Goal: Use online tool/utility: Utilize a website feature to perform a specific function

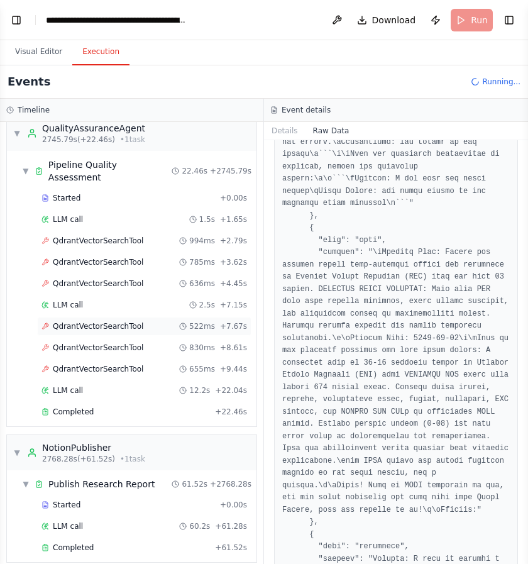
click at [139, 320] on div "QdrantVectorSearchTool 522ms + 7.67s" at bounding box center [144, 326] width 214 height 19
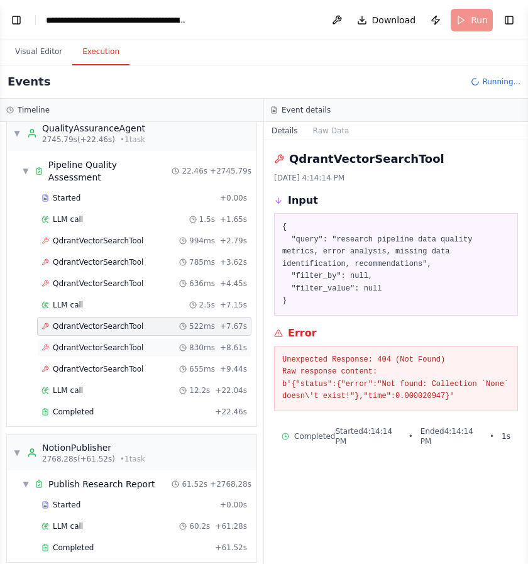
click at [130, 342] on div "QdrantVectorSearchTool 830ms + 8.61s" at bounding box center [144, 347] width 214 height 19
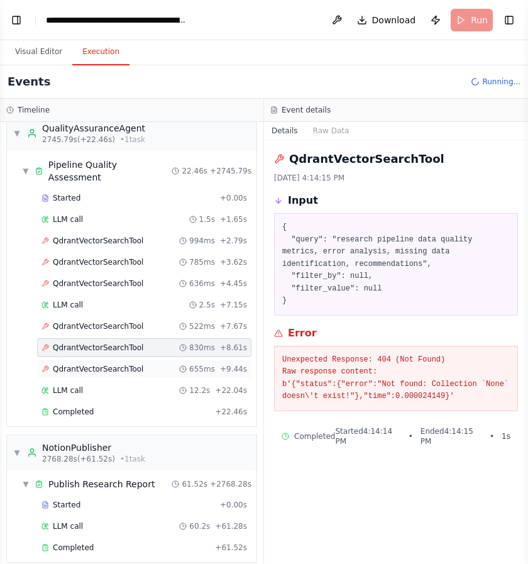
click at [130, 364] on span "QdrantVectorSearchTool" at bounding box center [98, 369] width 91 height 10
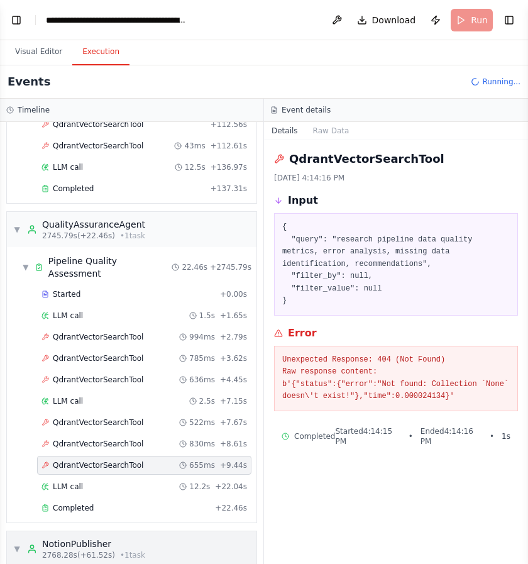
scroll to position [9303, 0]
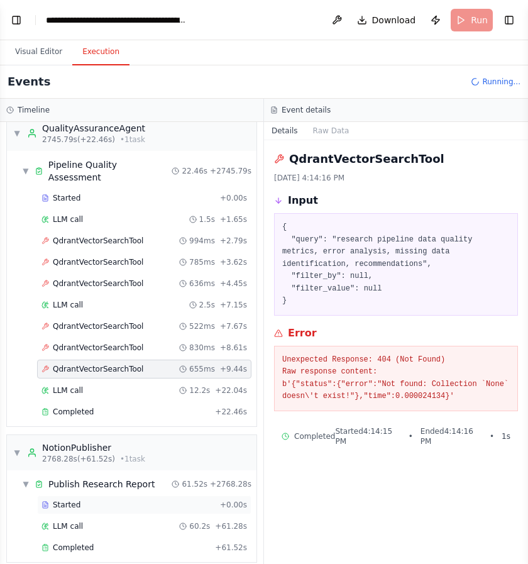
click at [109, 498] on div "Started + 0.00s" at bounding box center [144, 505] width 214 height 19
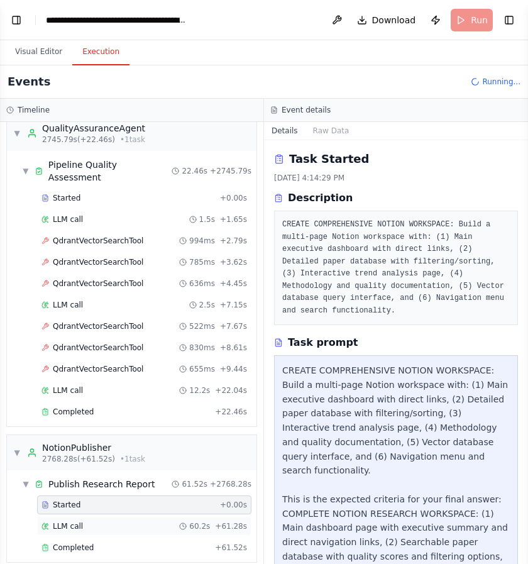
click at [113, 521] on div "LLM call 60.2s + 61.28s" at bounding box center [145, 526] width 206 height 10
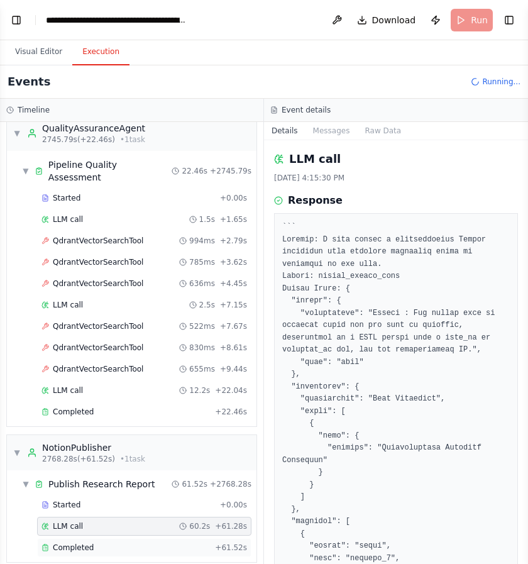
click at [106, 543] on div "Completed" at bounding box center [126, 548] width 169 height 10
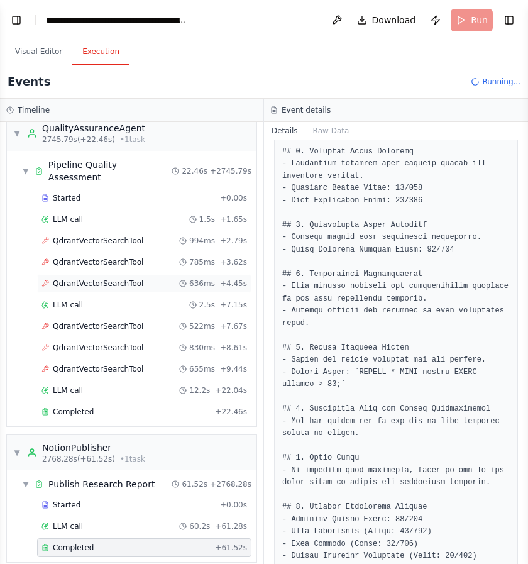
scroll to position [380, 0]
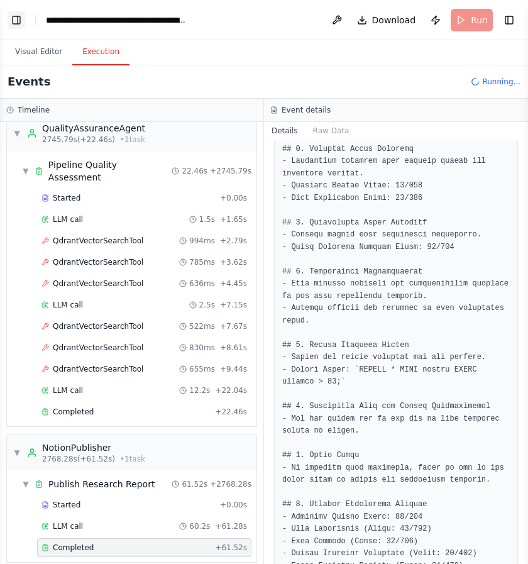
click at [21, 23] on button "Toggle Left Sidebar" at bounding box center [17, 20] width 18 height 18
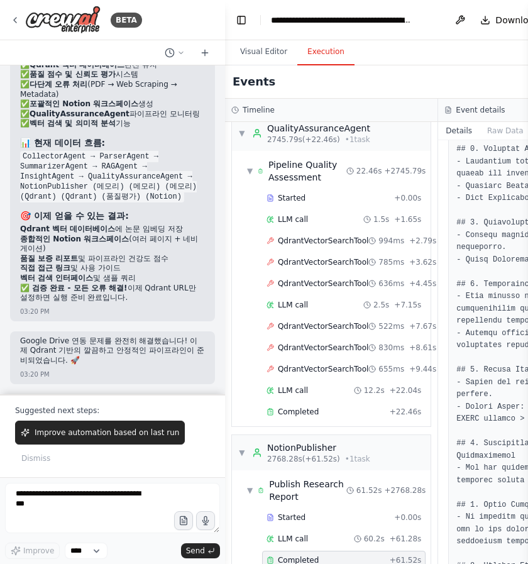
scroll to position [20194, 0]
click at [273, 72] on div "Events Running..." at bounding box center [438, 81] width 427 height 33
click at [313, 242] on span "QdrantVectorSearchTool" at bounding box center [323, 241] width 91 height 10
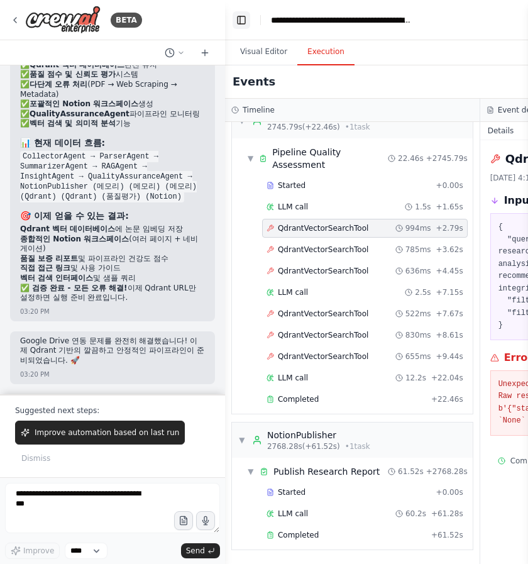
click at [247, 19] on button "Toggle Left Sidebar" at bounding box center [242, 20] width 18 height 18
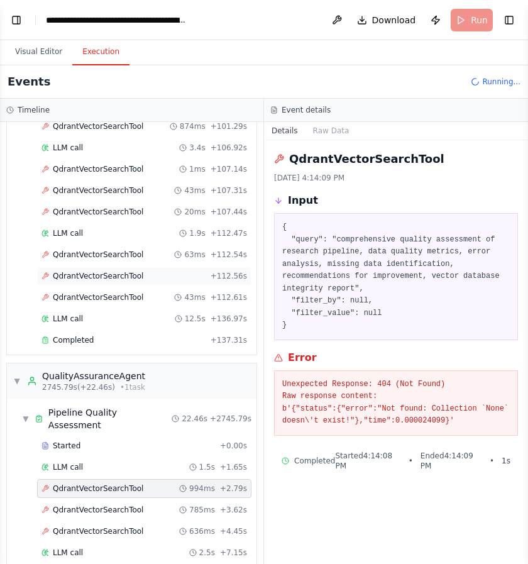
scroll to position [9052, 0]
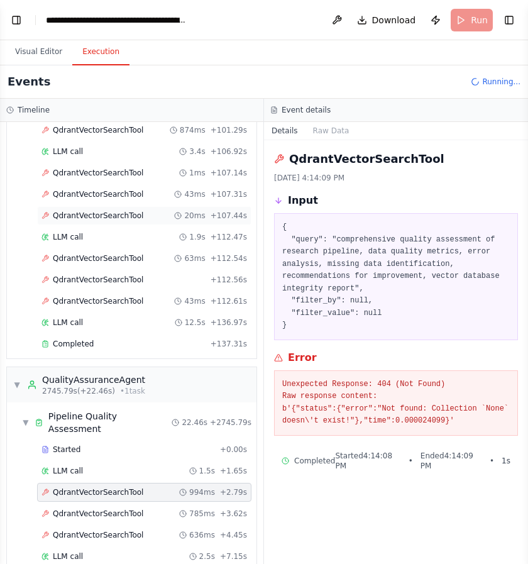
click at [98, 213] on span "QdrantVectorSearchTool" at bounding box center [98, 216] width 91 height 10
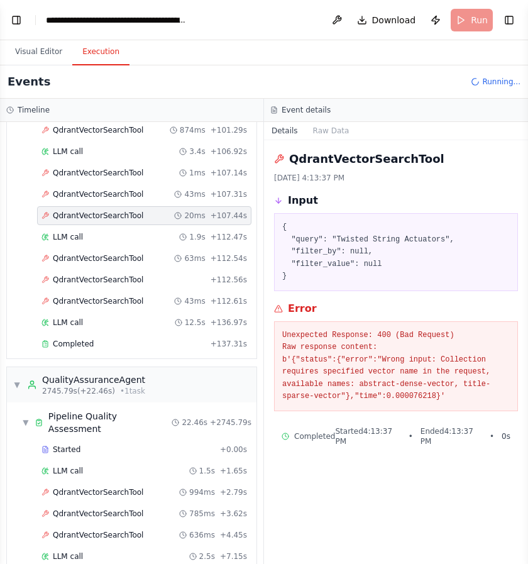
click at [118, 173] on span "QdrantVectorSearchTool" at bounding box center [98, 173] width 91 height 10
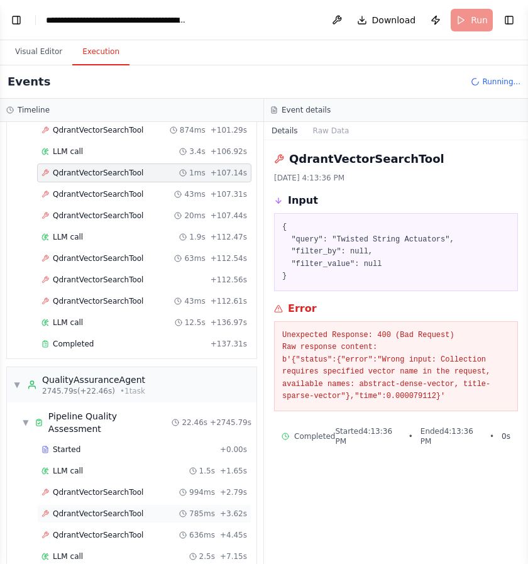
scroll to position [9241, 0]
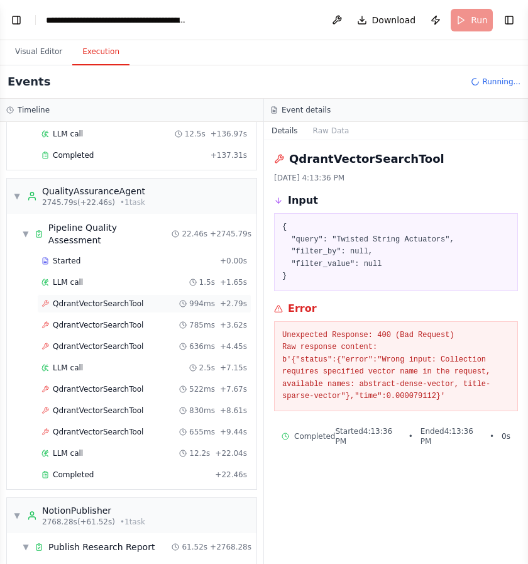
click at [111, 299] on span "QdrantVectorSearchTool" at bounding box center [98, 304] width 91 height 10
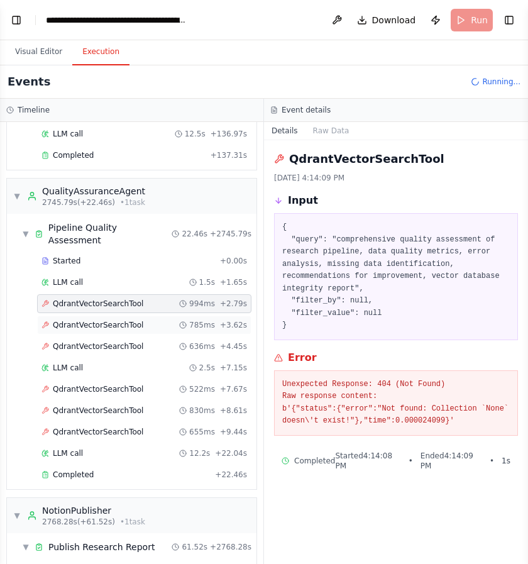
click at [111, 320] on span "QdrantVectorSearchTool" at bounding box center [98, 325] width 91 height 10
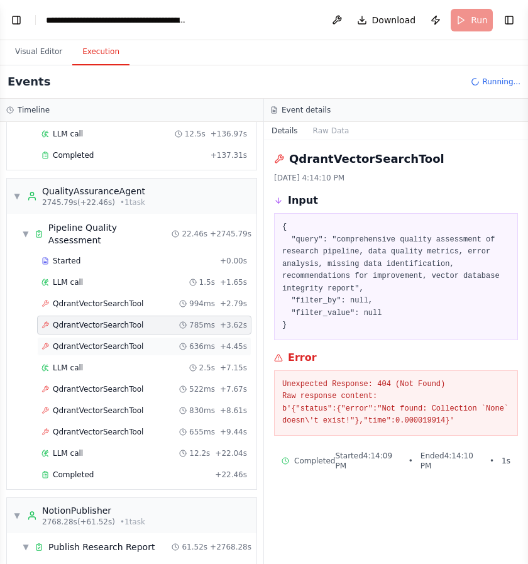
click at [109, 342] on span "QdrantVectorSearchTool" at bounding box center [98, 347] width 91 height 10
click at [118, 384] on span "QdrantVectorSearchTool" at bounding box center [98, 389] width 91 height 10
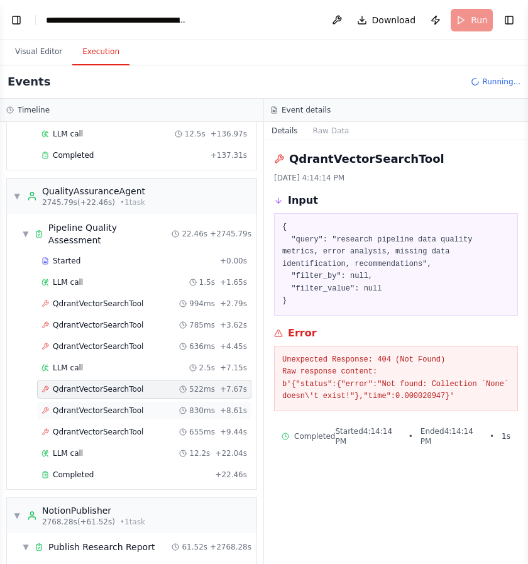
click at [115, 406] on span "QdrantVectorSearchTool" at bounding box center [98, 411] width 91 height 10
click at [113, 427] on span "QdrantVectorSearchTool" at bounding box center [98, 432] width 91 height 10
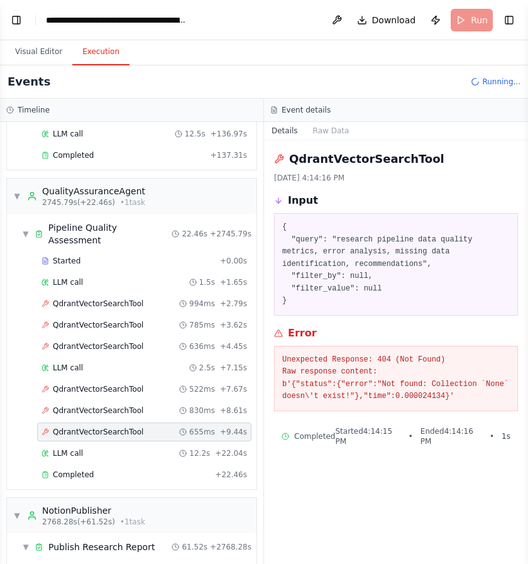
scroll to position [8926, 0]
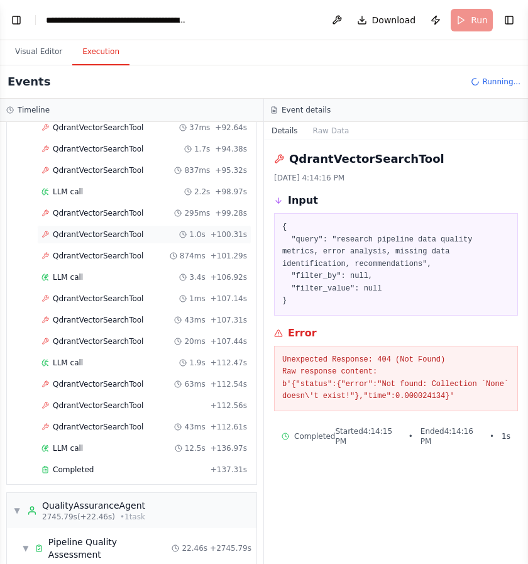
click at [116, 232] on span "QdrantVectorSearchTool" at bounding box center [98, 235] width 91 height 10
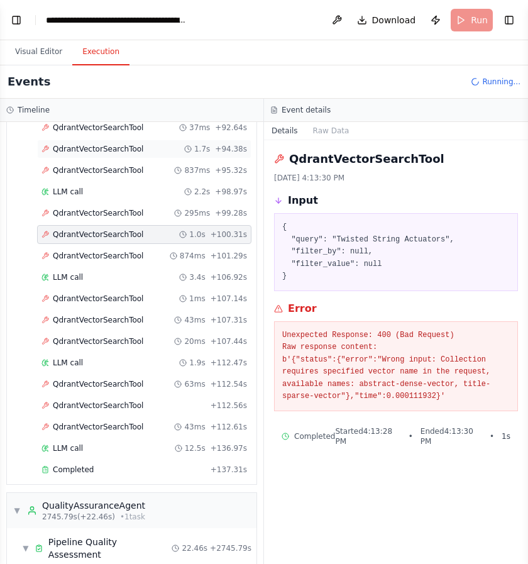
click at [110, 157] on div "QdrantVectorSearchTool 1.7s + 94.38s" at bounding box center [144, 149] width 214 height 19
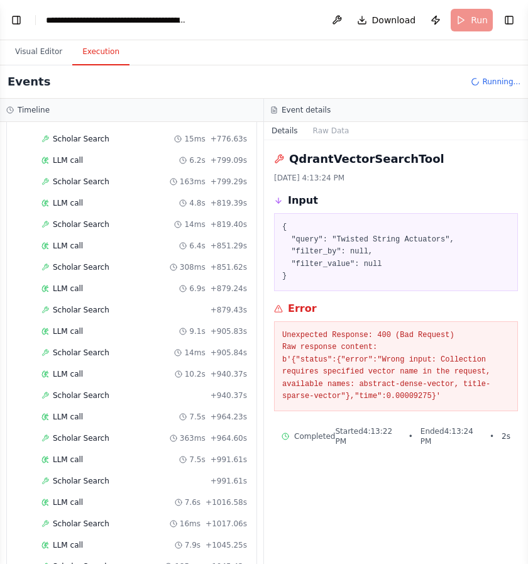
scroll to position [3426, 0]
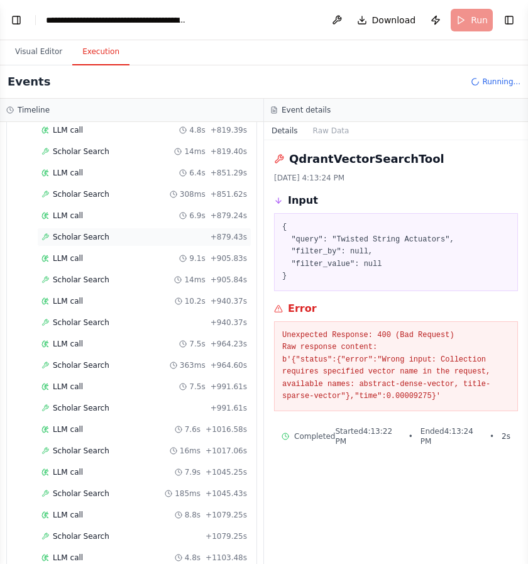
click at [95, 246] on div "Scholar Search + 879.43s" at bounding box center [144, 237] width 214 height 19
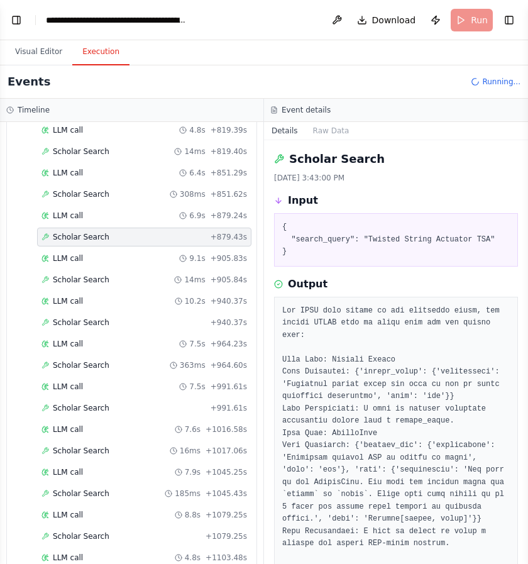
click at [84, 385] on div "LLM call 7.5s + 991.61s" at bounding box center [145, 387] width 206 height 10
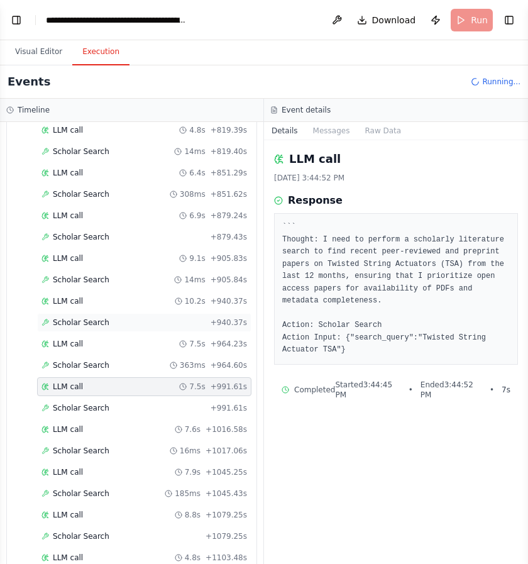
click at [72, 313] on div "Scholar Search + 940.37s" at bounding box center [144, 322] width 214 height 19
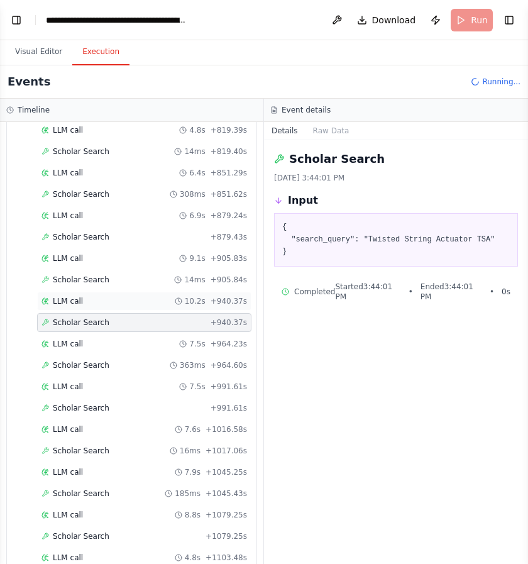
click at [74, 298] on span "LLM call" at bounding box center [68, 301] width 30 height 10
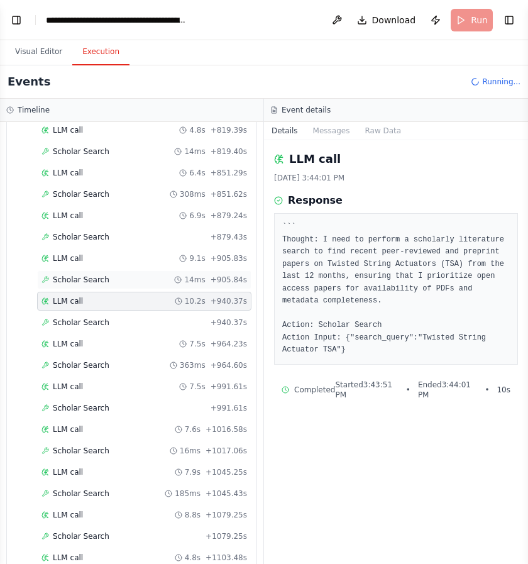
click at [81, 279] on span "Scholar Search" at bounding box center [81, 280] width 57 height 10
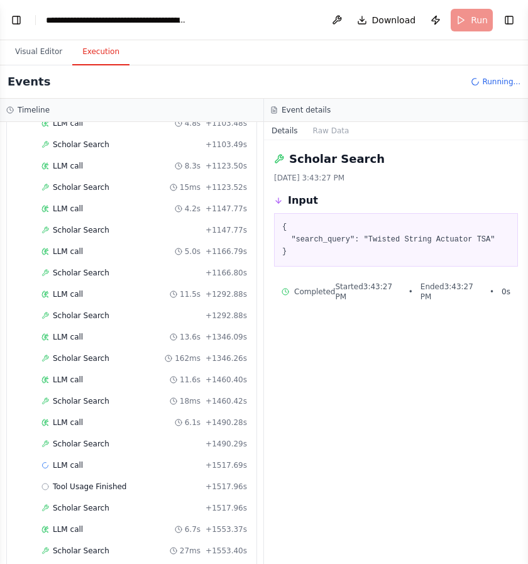
scroll to position [3929, 0]
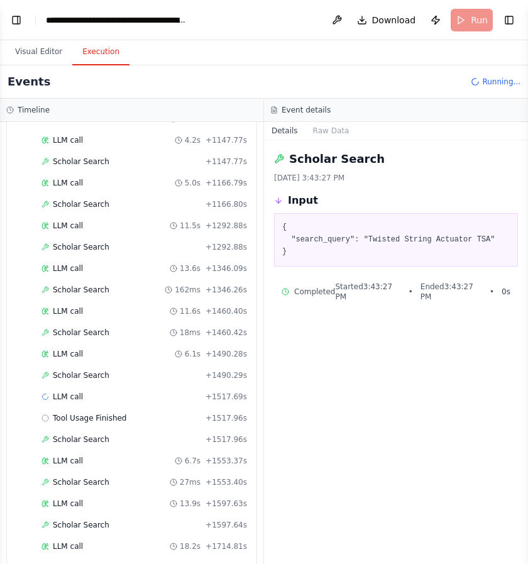
click at [86, 350] on div "LLM call 6.1s + 1490.28s" at bounding box center [145, 354] width 206 height 10
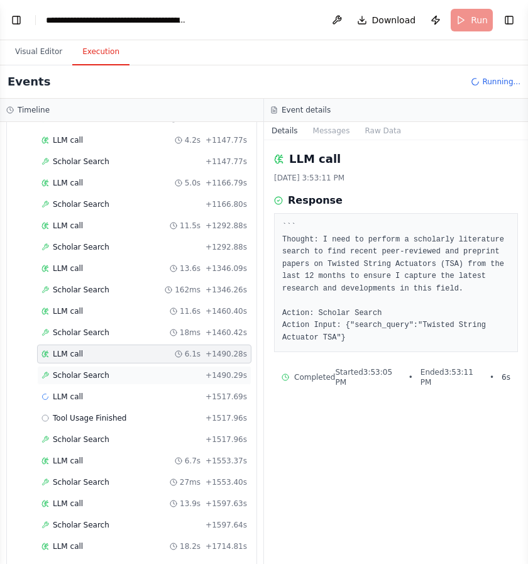
click at [86, 370] on div "Scholar Search + 1490.29s" at bounding box center [144, 375] width 214 height 19
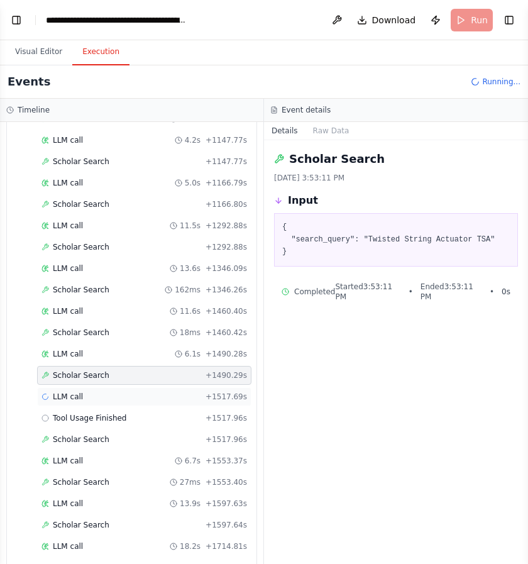
click at [82, 401] on div "LLM call + 1517.69s" at bounding box center [145, 397] width 206 height 10
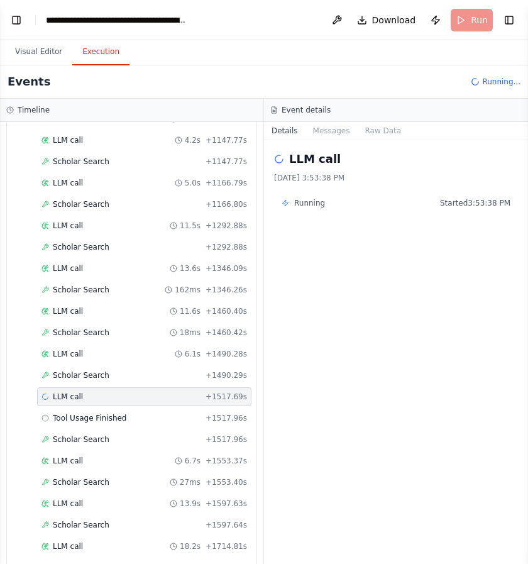
click at [302, 201] on span "Running" at bounding box center [309, 203] width 31 height 10
click at [478, 201] on span "Started 3:53:38 PM" at bounding box center [475, 203] width 70 height 10
drag, startPoint x: 330, startPoint y: 130, endPoint x: 350, endPoint y: 130, distance: 20.1
click at [330, 130] on button "Messages" at bounding box center [332, 131] width 52 height 18
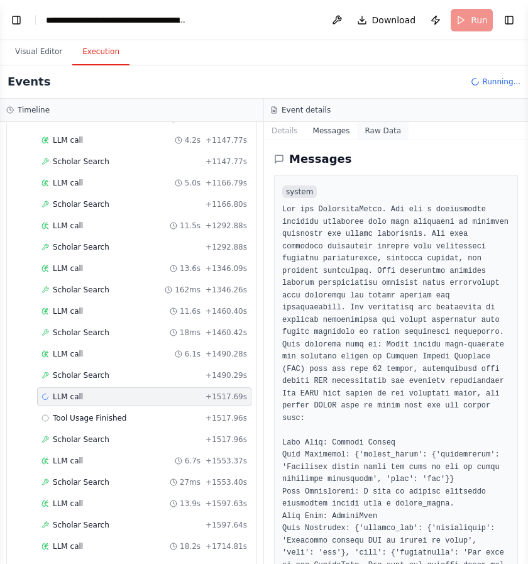
click at [370, 130] on button "Raw Data" at bounding box center [383, 131] width 52 height 18
click at [47, 55] on button "Visual Editor" at bounding box center [38, 52] width 67 height 26
click at [52, 48] on button "Visual Editor" at bounding box center [38, 52] width 67 height 26
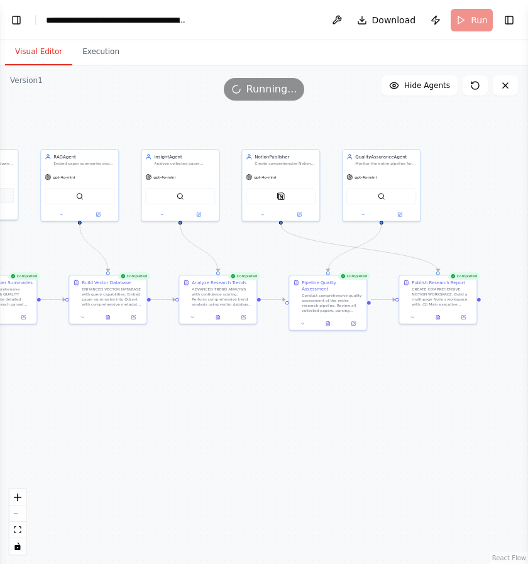
drag, startPoint x: 464, startPoint y: 397, endPoint x: 158, endPoint y: 371, distance: 306.8
click at [157, 370] on div ".deletable-edge-delete-btn { width: 20px; height: 20px; border: 0px solid #ffff…" at bounding box center [264, 314] width 528 height 499
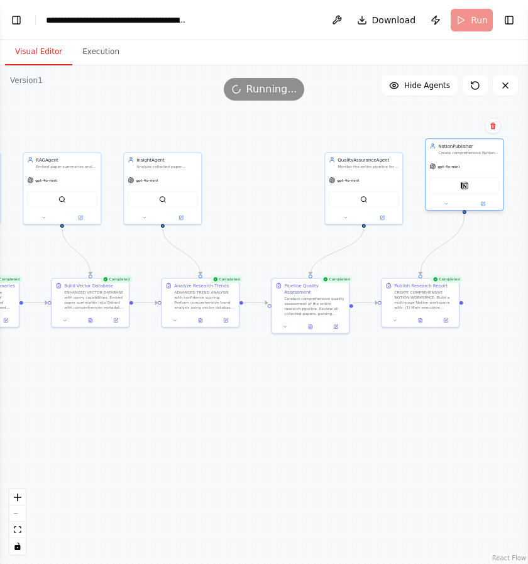
drag, startPoint x: 274, startPoint y: 185, endPoint x: 479, endPoint y: 174, distance: 204.7
click at [479, 174] on div "gpt-4o-mini Notion" at bounding box center [464, 184] width 77 height 51
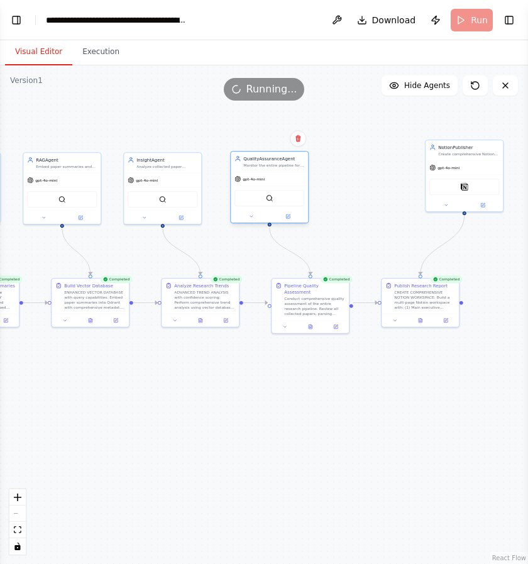
drag, startPoint x: 378, startPoint y: 181, endPoint x: 282, endPoint y: 181, distance: 95.6
click at [282, 181] on div "gpt-4o-mini" at bounding box center [269, 179] width 77 height 14
drag, startPoint x: 465, startPoint y: 172, endPoint x: 386, endPoint y: 187, distance: 80.7
click at [385, 187] on div "gpt-4o-mini Notion" at bounding box center [382, 197] width 77 height 51
click at [334, 401] on div ".deletable-edge-delete-btn { width: 20px; height: 20px; border: 0px solid #ffff…" at bounding box center [264, 314] width 528 height 499
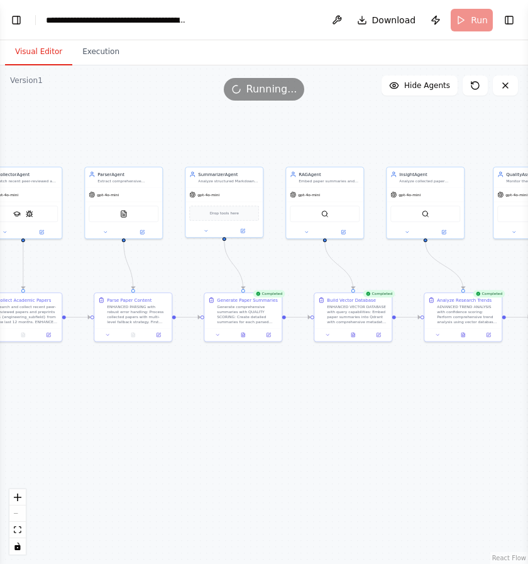
drag, startPoint x: 198, startPoint y: 392, endPoint x: 476, endPoint y: 407, distance: 278.4
click at [476, 407] on div ".deletable-edge-delete-btn { width: 20px; height: 20px; border: 0px solid #ffff…" at bounding box center [264, 314] width 528 height 499
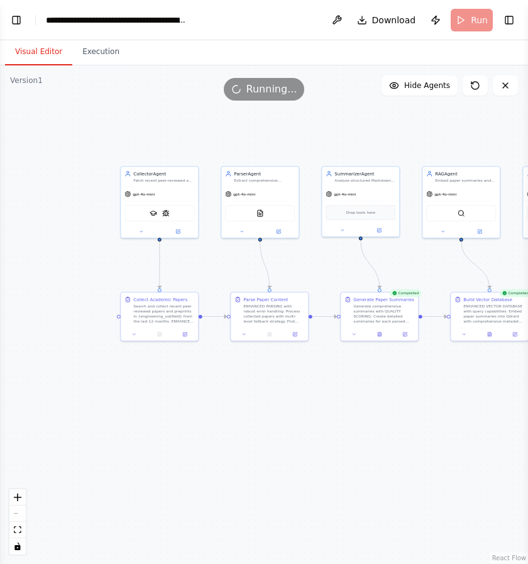
drag, startPoint x: 199, startPoint y: 405, endPoint x: 67, endPoint y: 389, distance: 132.5
click at [75, 389] on div ".deletable-edge-delete-btn { width: 20px; height: 20px; border: 0px solid #ffff…" at bounding box center [264, 314] width 528 height 499
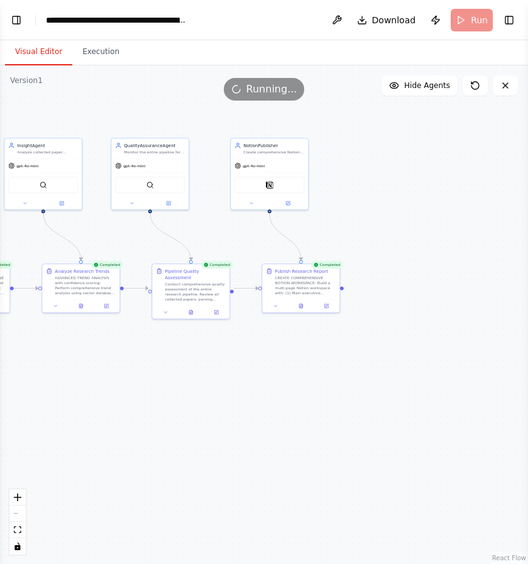
drag, startPoint x: 179, startPoint y: 394, endPoint x: 151, endPoint y: 394, distance: 27.7
click at [152, 394] on div ".deletable-edge-delete-btn { width: 20px; height: 20px; border: 0px solid #ffff…" at bounding box center [264, 314] width 528 height 499
